Goal: Find contact information: Find contact information

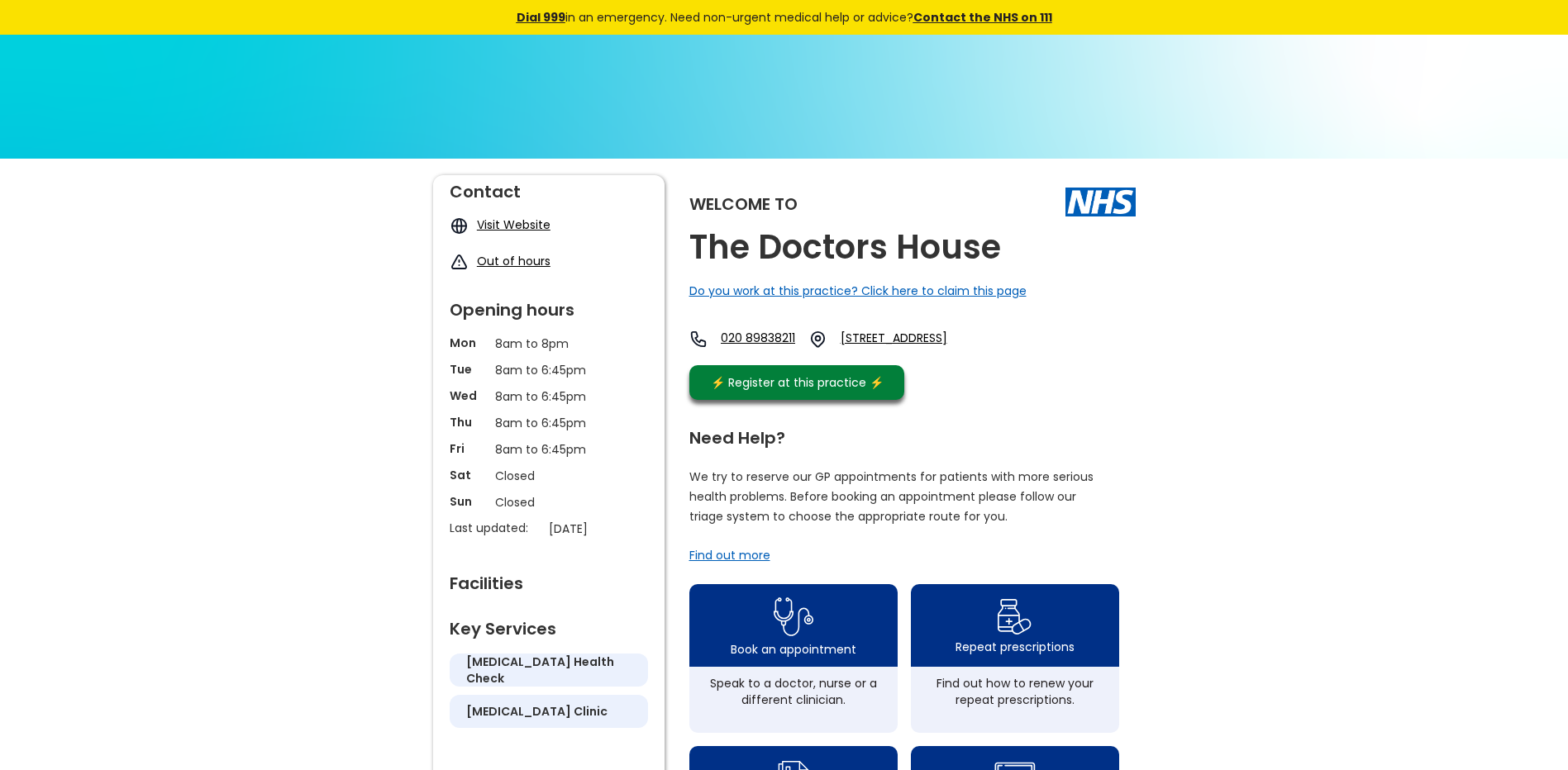
drag, startPoint x: 1007, startPoint y: 350, endPoint x: 901, endPoint y: 339, distance: 106.6
click at [901, 339] on div "020 89838211 40 Cameron Road, Seven Kings, Ilford, Essex, Ig3 8lf, England" at bounding box center [839, 343] width 300 height 27
copy link "40 Cameron Road, Seven Kings, Ilford, Essex, Ig3 8lf, England"
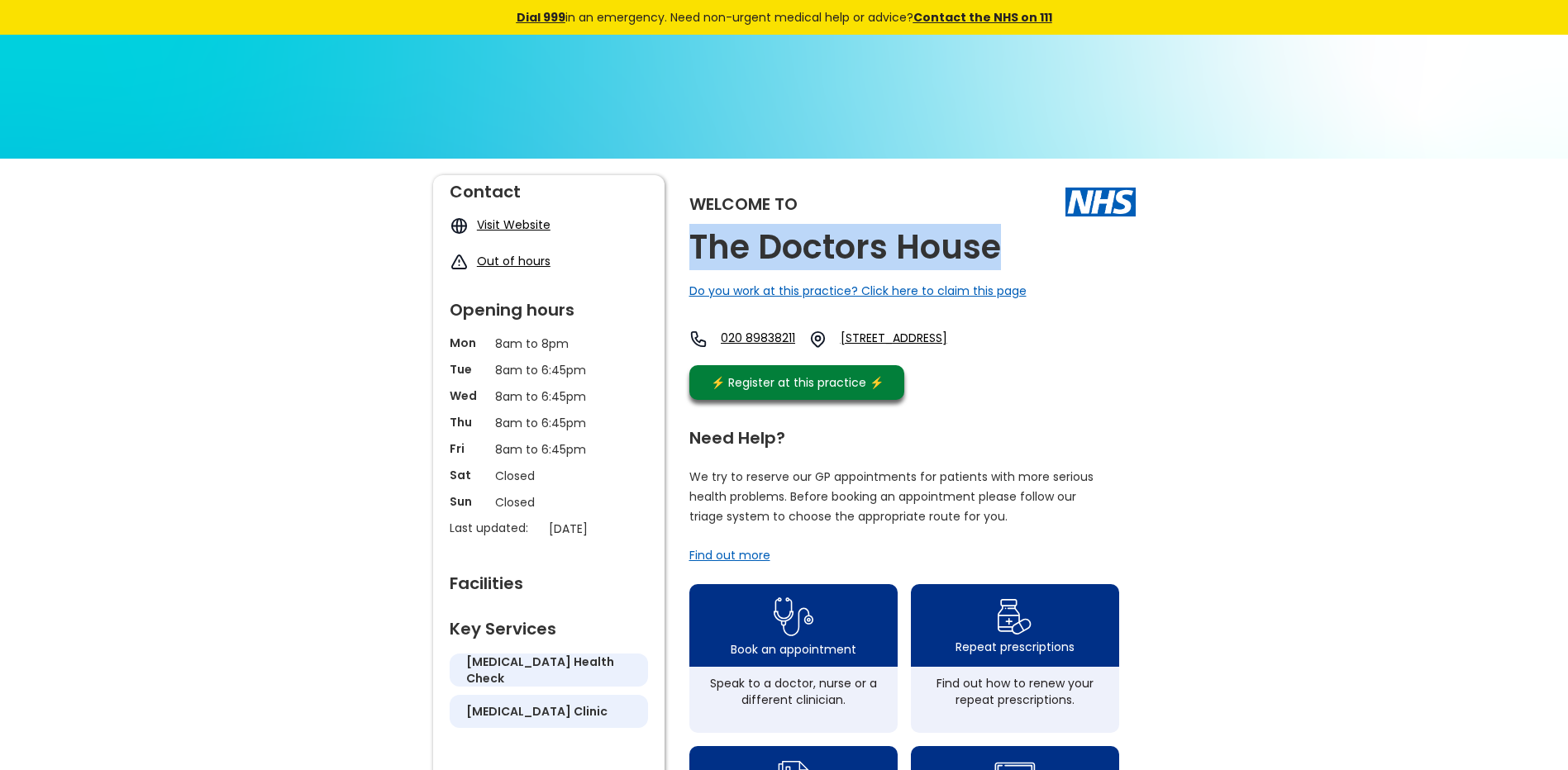
drag, startPoint x: 1015, startPoint y: 255, endPoint x: 689, endPoint y: 250, distance: 326.0
click at [689, 250] on div "Welcome to The Doctors House Do you work at this practice? Click here to claim …" at bounding box center [913, 291] width 446 height 233
copy h2 "The Doctors House"
click at [790, 340] on link "020 89838211" at bounding box center [758, 339] width 74 height 19
click at [533, 222] on link "Visit Website" at bounding box center [514, 225] width 74 height 16
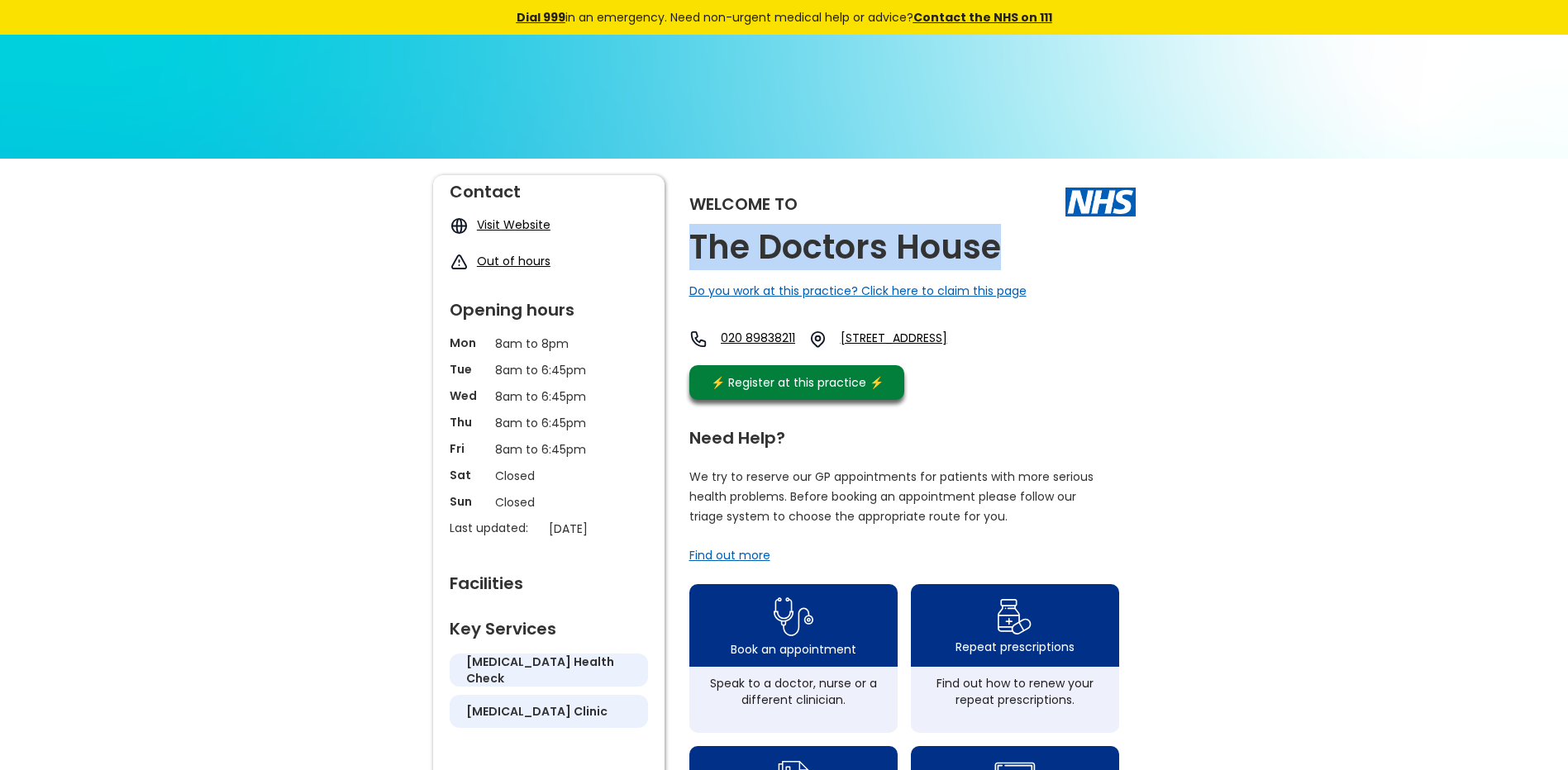
click at [502, 228] on link "Visit Website" at bounding box center [514, 225] width 74 height 16
click at [795, 333] on link "020 89838211" at bounding box center [758, 339] width 74 height 19
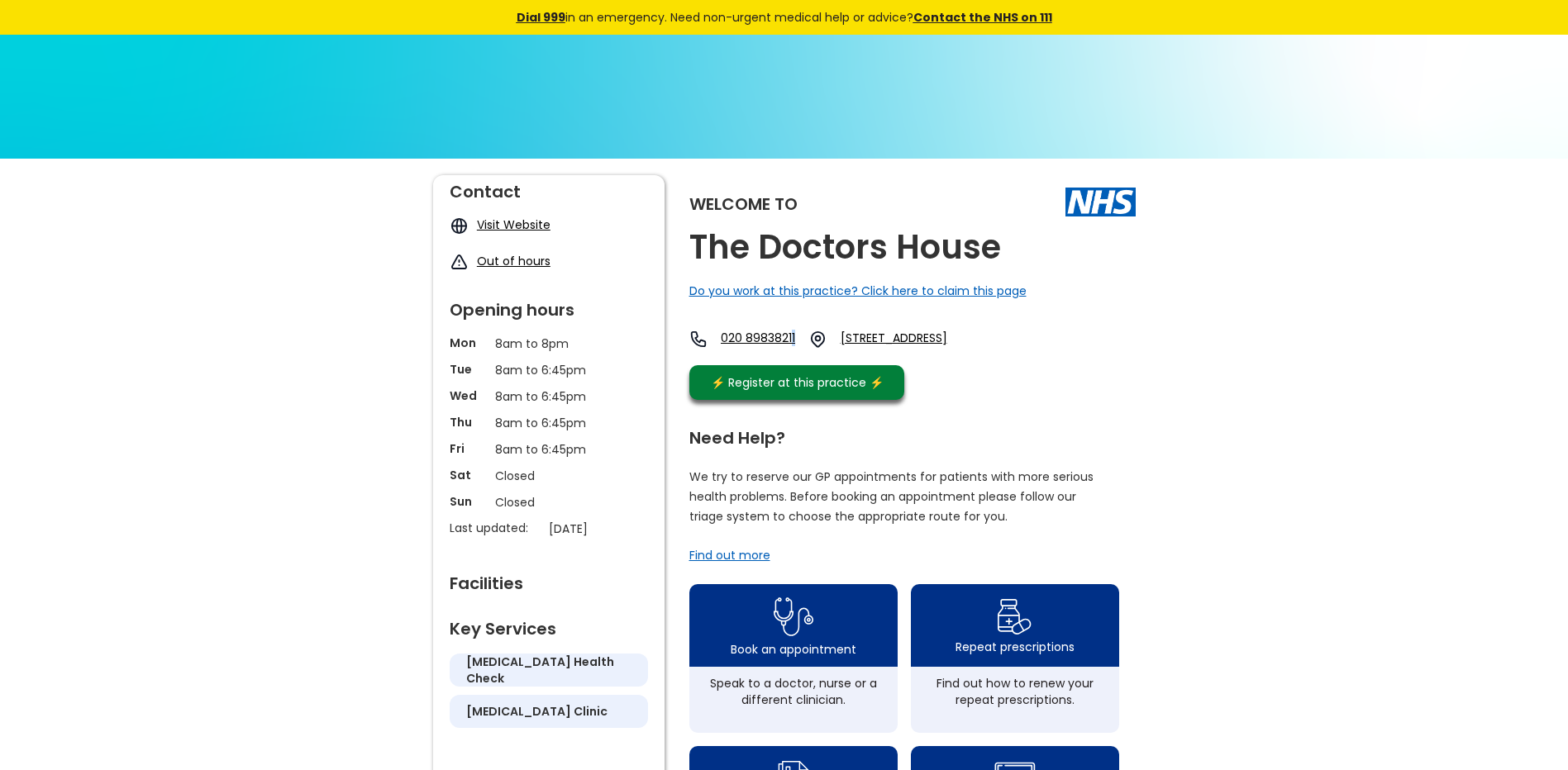
click at [803, 324] on div "Welcome to The Doctors House Do you work at this practice? Click here to claim …" at bounding box center [913, 291] width 446 height 233
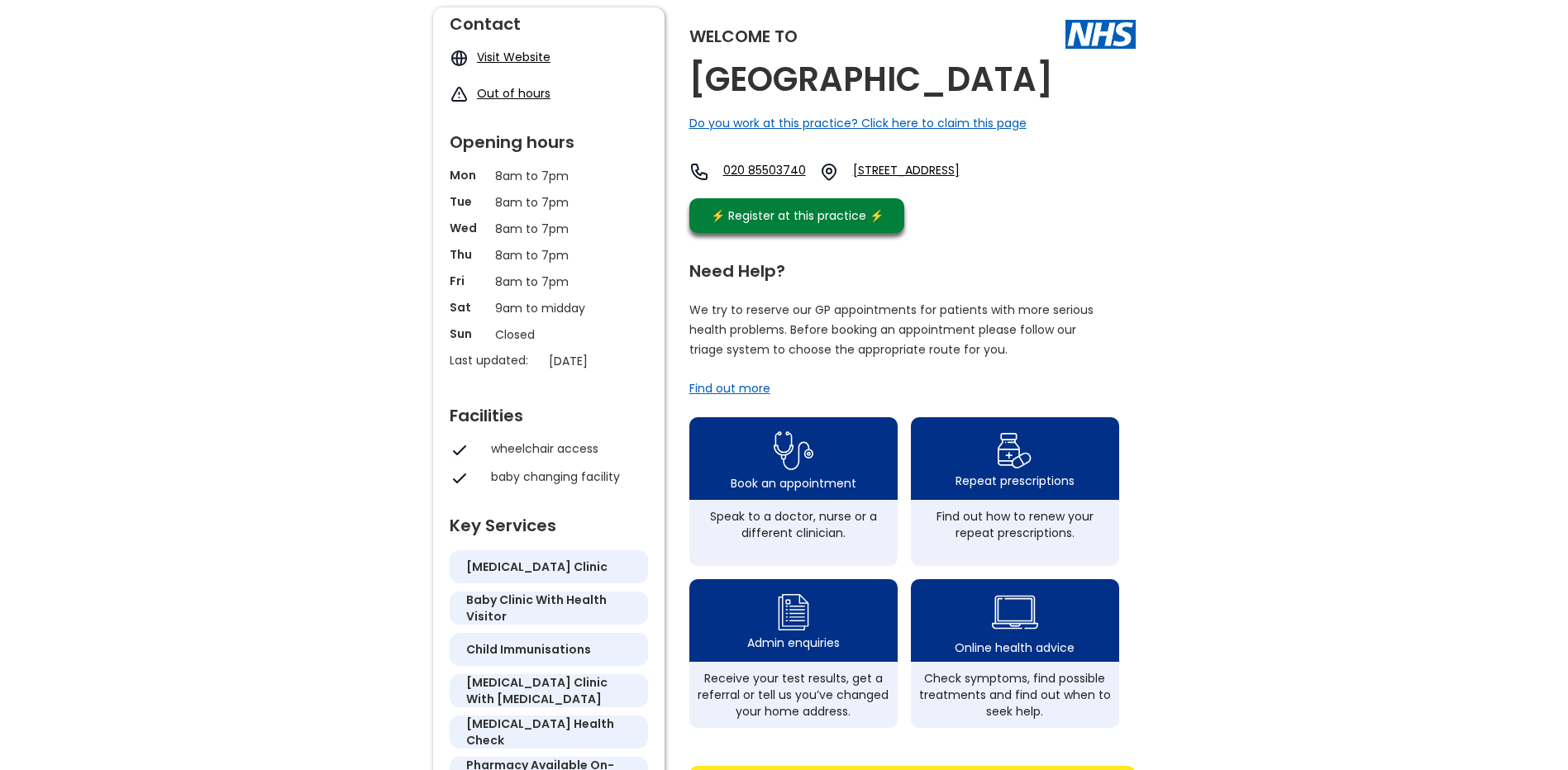
scroll to position [248, 0]
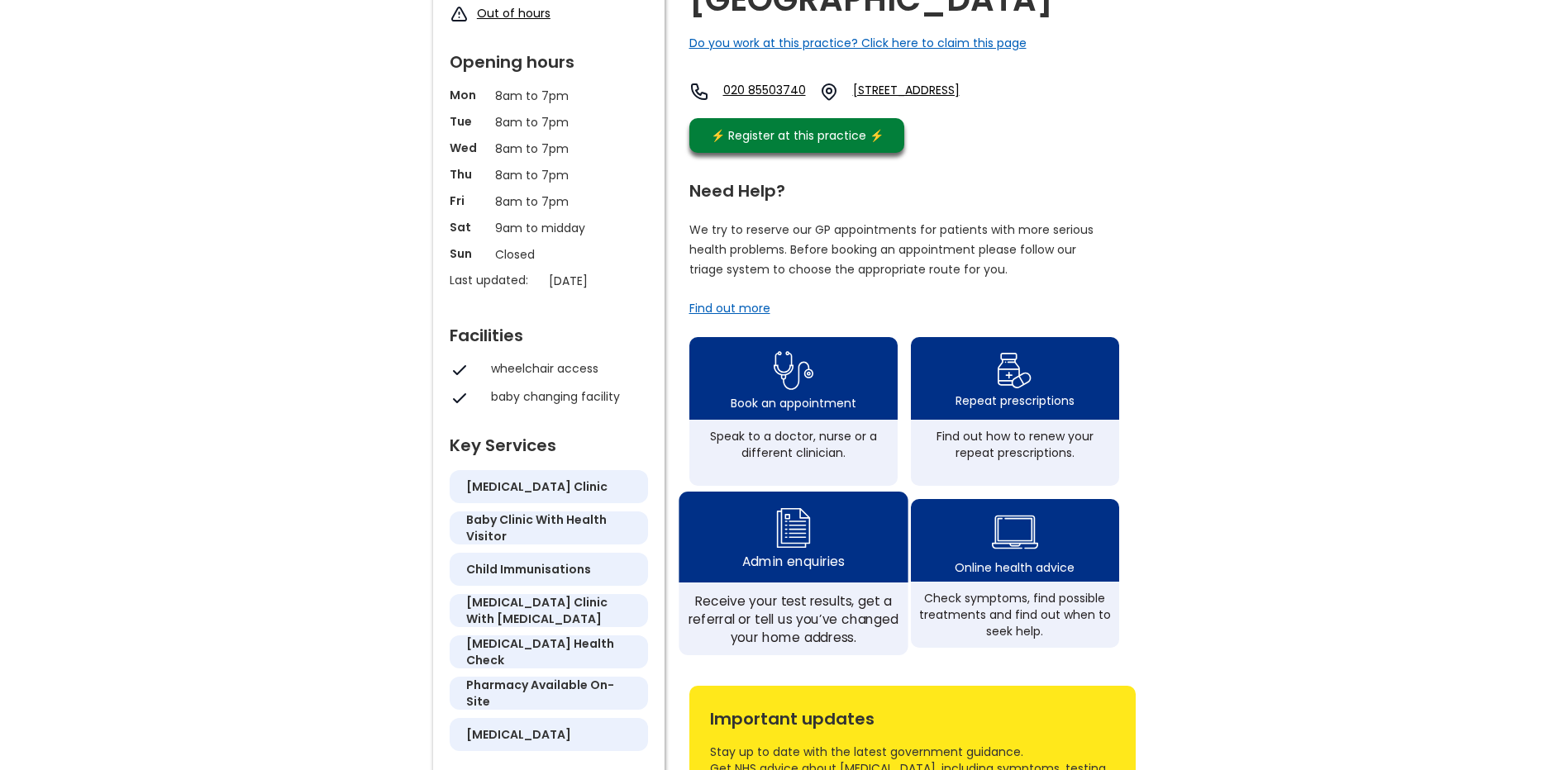
click at [780, 570] on div "Admin enquiries" at bounding box center [793, 562] width 101 height 18
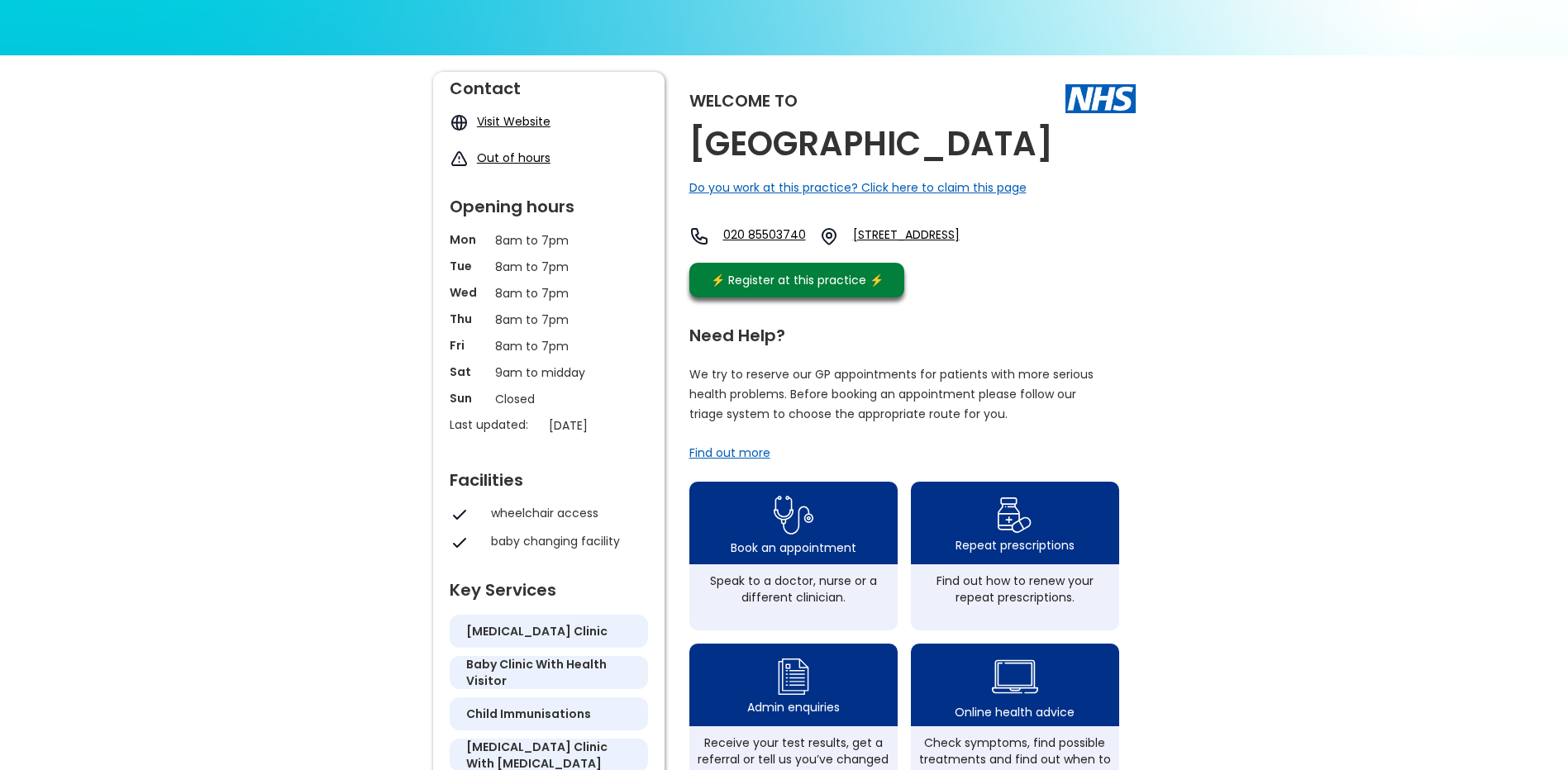
scroll to position [0, 0]
